Goal: Communication & Community: Answer question/provide support

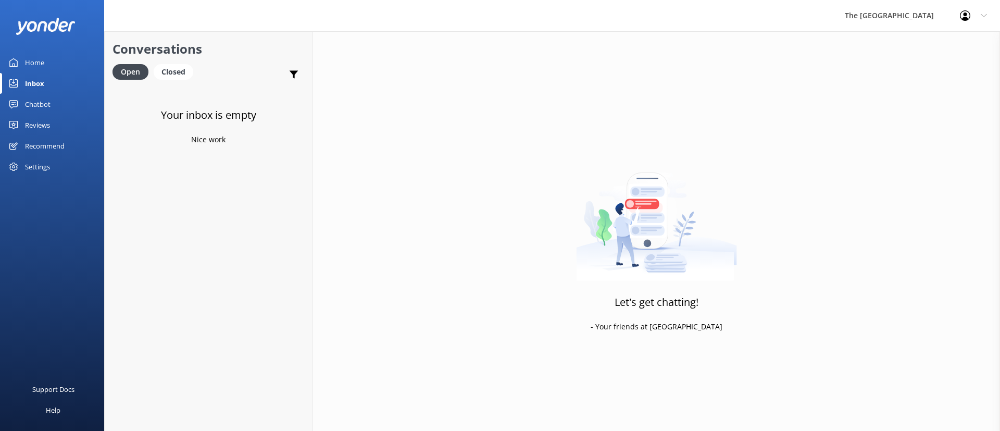
drag, startPoint x: 482, startPoint y: 256, endPoint x: 450, endPoint y: 216, distance: 51.2
click at [481, 256] on div "Let's get chatting! - Your friends at [GEOGRAPHIC_DATA]" at bounding box center [655, 246] width 687 height 431
click at [459, 255] on div "Let's get chatting! - Your friends at [GEOGRAPHIC_DATA]" at bounding box center [655, 246] width 687 height 431
click at [421, 293] on div "Let's get chatting! - Your friends at [GEOGRAPHIC_DATA]" at bounding box center [655, 246] width 687 height 431
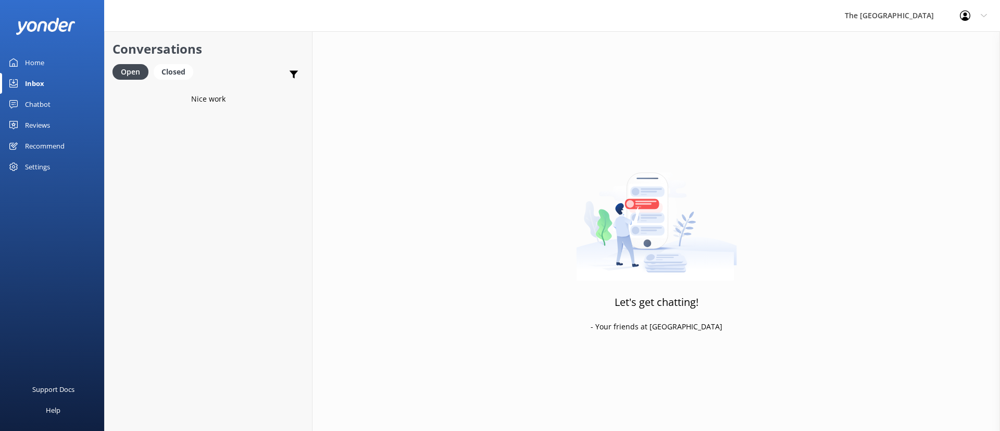
click at [487, 228] on div "Let's get chatting! - Your friends at [GEOGRAPHIC_DATA]" at bounding box center [655, 246] width 687 height 431
click at [334, 290] on div "Let's get chatting! - Your friends at [GEOGRAPHIC_DATA]" at bounding box center [655, 246] width 687 height 431
click at [416, 198] on div "Let's get chatting! - Your friends at [GEOGRAPHIC_DATA]" at bounding box center [655, 246] width 687 height 431
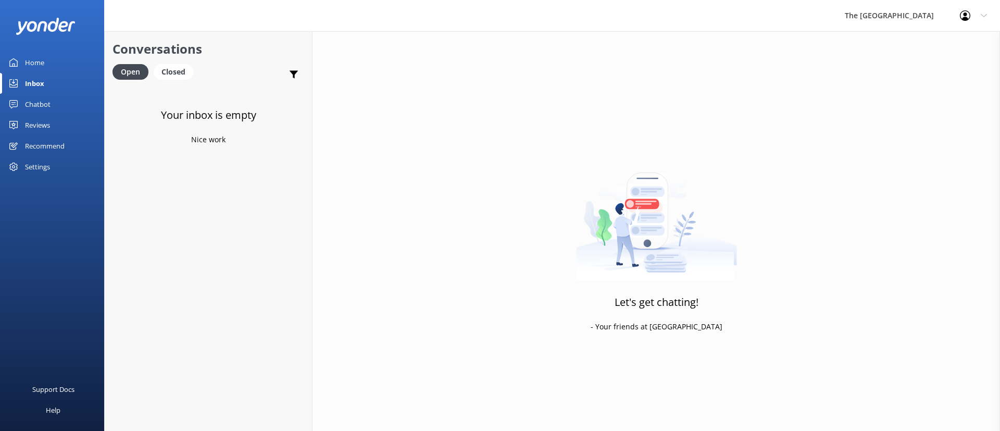
drag, startPoint x: 449, startPoint y: 325, endPoint x: 449, endPoint y: 332, distance: 7.3
click at [449, 332] on div "Let's get chatting! - Your friends at [GEOGRAPHIC_DATA]" at bounding box center [655, 246] width 687 height 431
click at [523, 265] on div "Let's get chatting! - Your friends at [GEOGRAPHIC_DATA]" at bounding box center [655, 246] width 687 height 431
click at [174, 76] on div "Closed" at bounding box center [174, 72] width 40 height 16
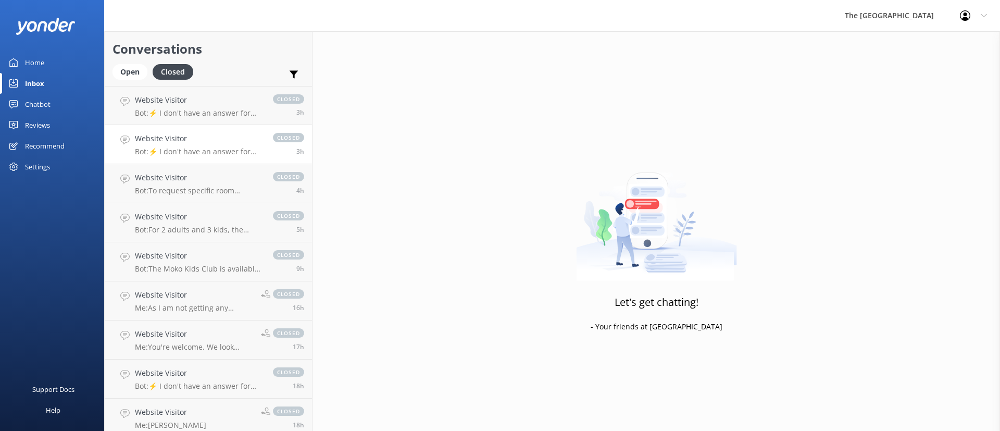
click at [178, 136] on h4 "Website Visitor" at bounding box center [199, 138] width 128 height 11
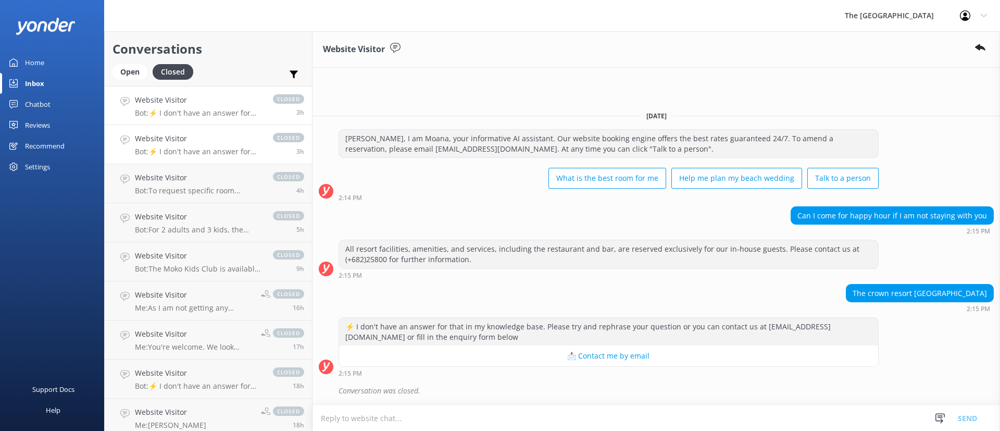
click at [187, 105] on h4 "Website Visitor" at bounding box center [199, 99] width 128 height 11
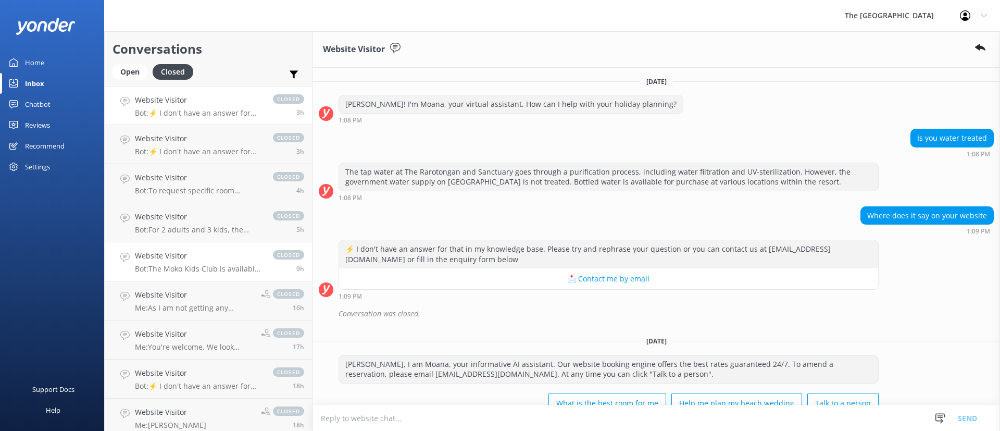
scroll to position [78, 0]
